Goal: Check status: Check status

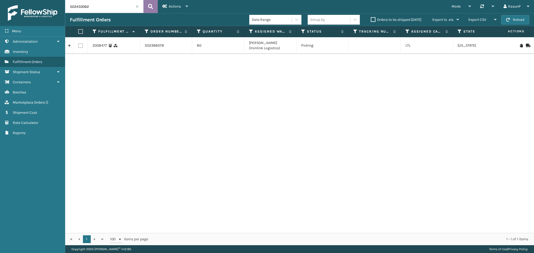
type input "SO2433062"
click at [152, 6] on icon at bounding box center [150, 7] width 5 height 8
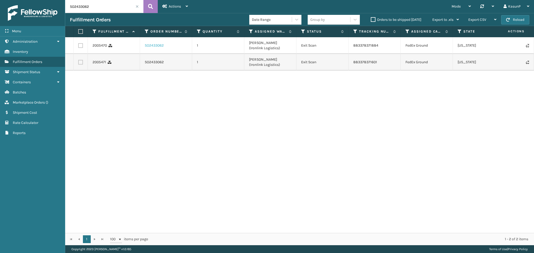
click at [156, 47] on link "SO2433062" at bounding box center [154, 45] width 19 height 5
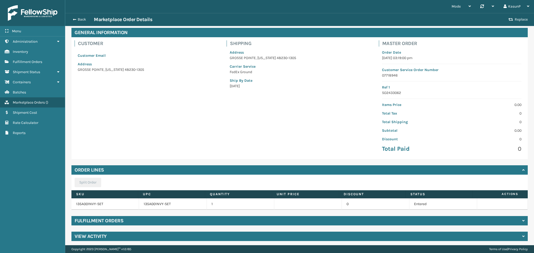
scroll to position [24, 0]
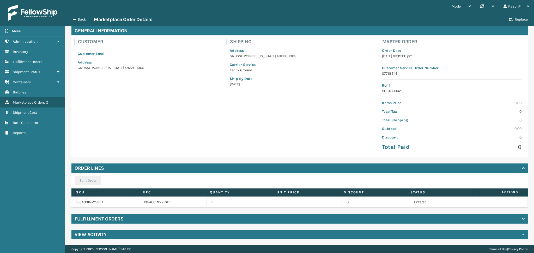
click at [100, 219] on h4 "Fulfillment Orders" at bounding box center [99, 219] width 49 height 6
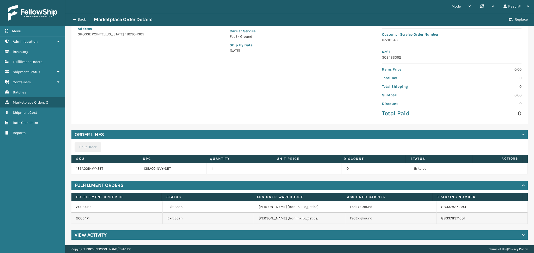
scroll to position [59, 0]
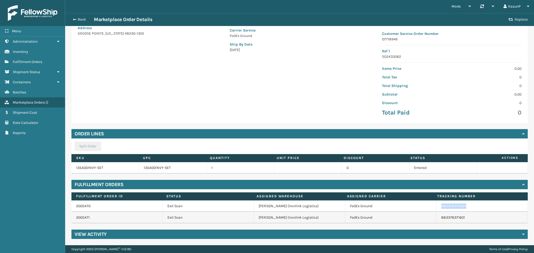
drag, startPoint x: 458, startPoint y: 208, endPoint x: 431, endPoint y: 209, distance: 27.6
click at [436, 209] on td "883378371884" at bounding box center [481, 206] width 91 height 11
copy link "883378371884"
click at [77, 18] on button "Back" at bounding box center [82, 19] width 24 height 5
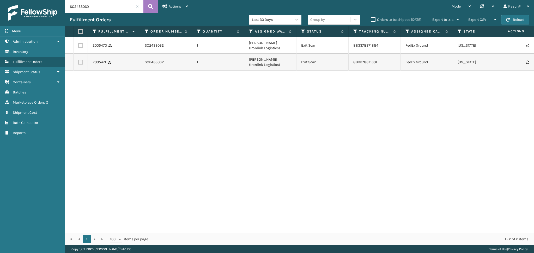
click at [82, 4] on input "SO2433062" at bounding box center [104, 6] width 78 height 13
paste input "921"
type input "SO2433921"
click at [154, 6] on button at bounding box center [150, 6] width 14 height 13
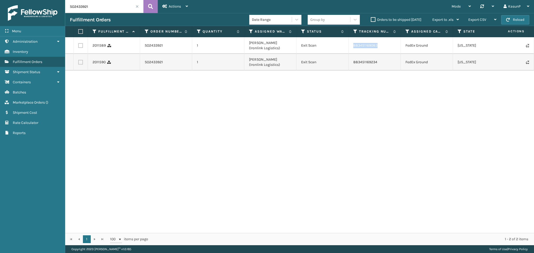
drag, startPoint x: 378, startPoint y: 46, endPoint x: 349, endPoint y: 46, distance: 28.9
click at [349, 46] on td "883451169083" at bounding box center [375, 45] width 52 height 17
copy link "883451169083"
drag, startPoint x: 166, startPoint y: 47, endPoint x: 144, endPoint y: 47, distance: 21.1
click at [145, 47] on div "SO2433921" at bounding box center [166, 45] width 42 height 5
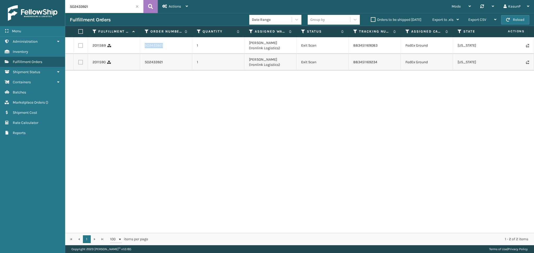
copy link "SO2433921"
drag, startPoint x: 378, startPoint y: 46, endPoint x: 351, endPoint y: 46, distance: 26.3
click at [351, 46] on td "883451169083" at bounding box center [375, 45] width 52 height 17
copy link "883451169083"
click at [292, 164] on div "2011589 SO2433921 1 [PERSON_NAME] (Ironlink Logistics) Exit Scan 883451169083 F…" at bounding box center [299, 135] width 469 height 196
